Goal: Transaction & Acquisition: Purchase product/service

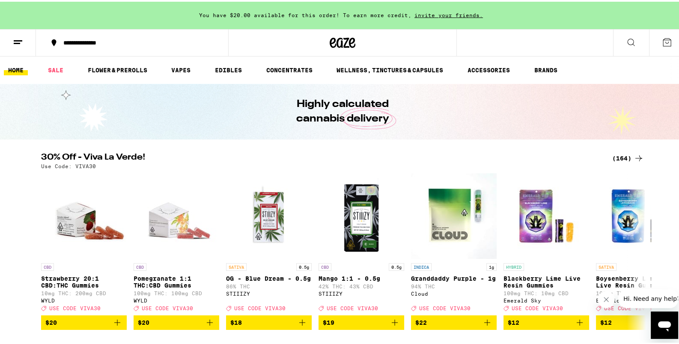
click at [615, 161] on div "(164)" at bounding box center [628, 156] width 32 height 10
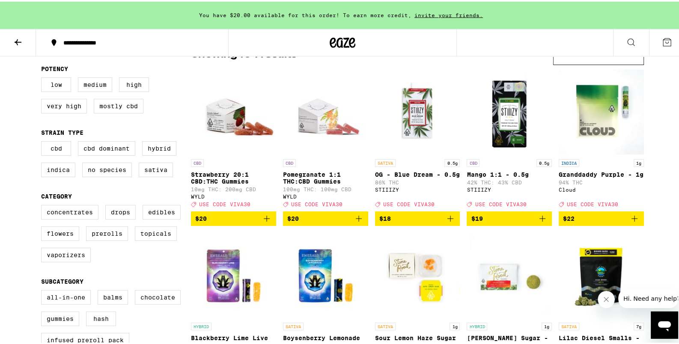
scroll to position [90, 0]
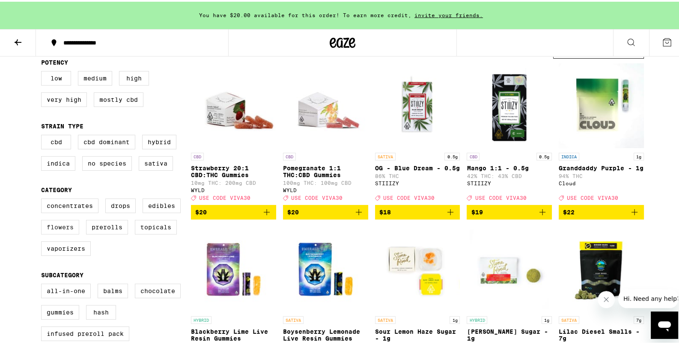
click at [50, 233] on label "Flowers" at bounding box center [60, 225] width 38 height 15
click at [46, 233] on label "Flowers" at bounding box center [60, 225] width 38 height 15
click at [43, 199] on input "Flowers" at bounding box center [43, 198] width 0 height 0
checkbox input "true"
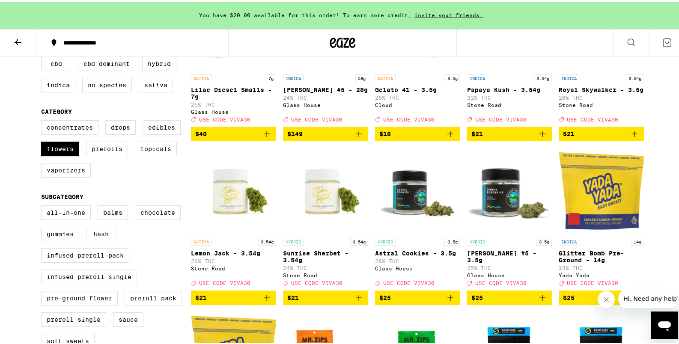
scroll to position [135, 0]
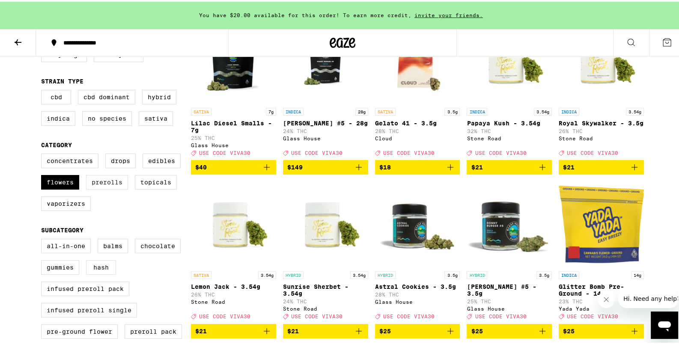
click at [110, 188] on label "Prerolls" at bounding box center [107, 180] width 42 height 15
click at [43, 154] on input "Prerolls" at bounding box center [43, 153] width 0 height 0
checkbox input "true"
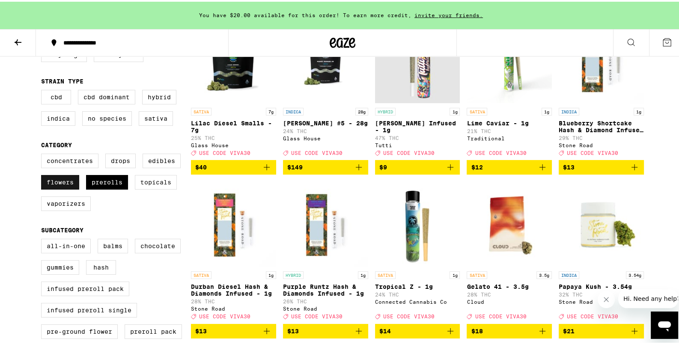
click at [56, 188] on label "Flowers" at bounding box center [60, 180] width 38 height 15
click at [43, 154] on input "Flowers" at bounding box center [43, 153] width 0 height 0
checkbox input "false"
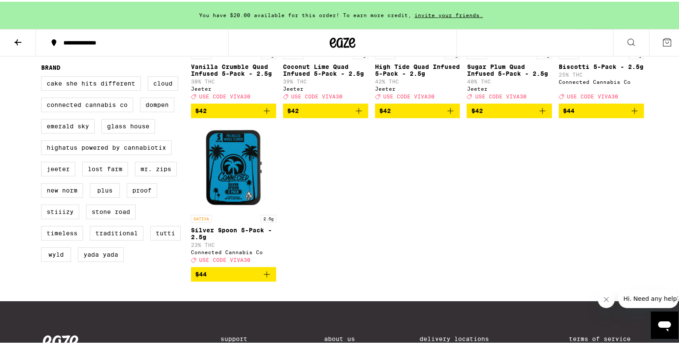
scroll to position [674, 0]
